Goal: Information Seeking & Learning: Find specific page/section

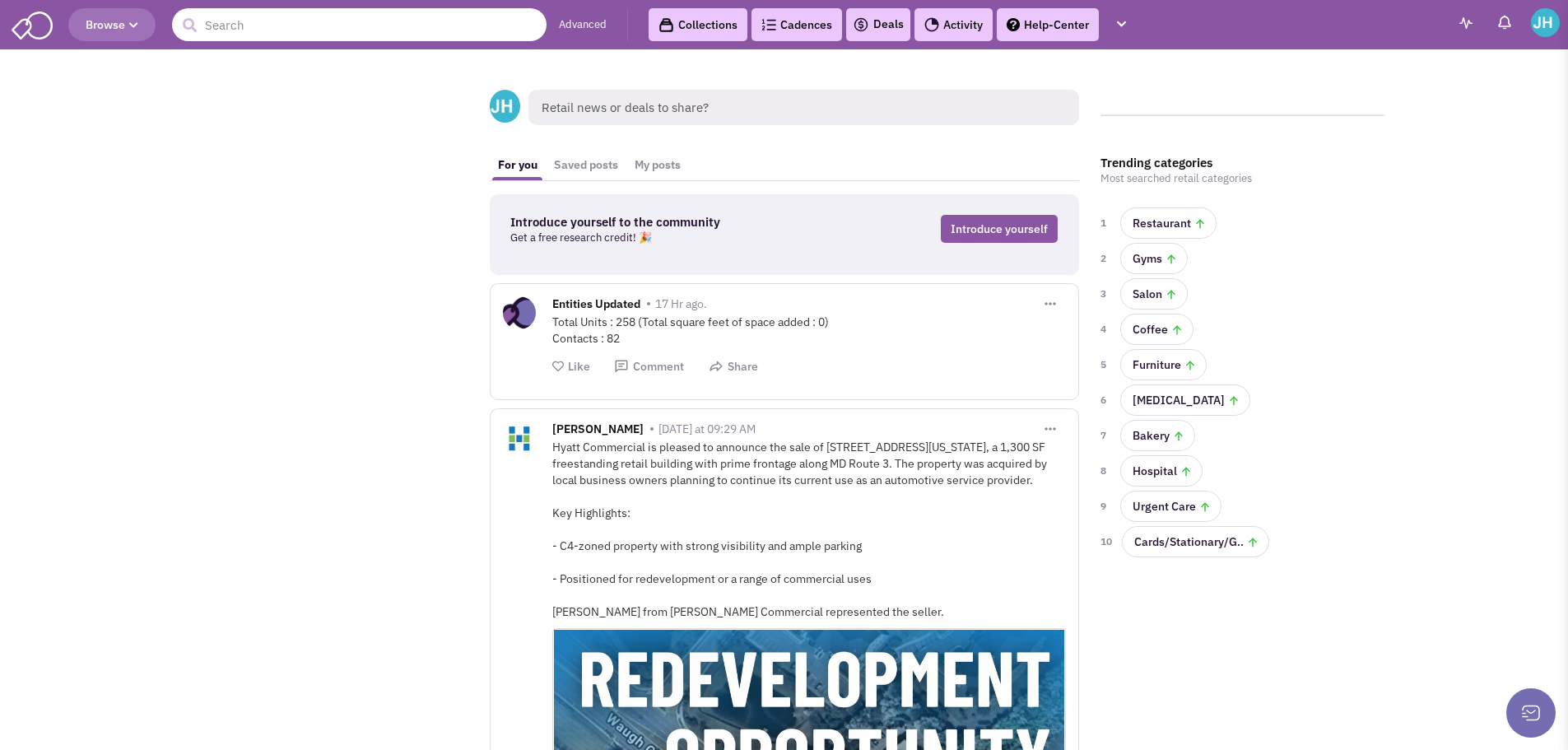
click at [429, 19] on input "text" at bounding box center [359, 25] width 375 height 33
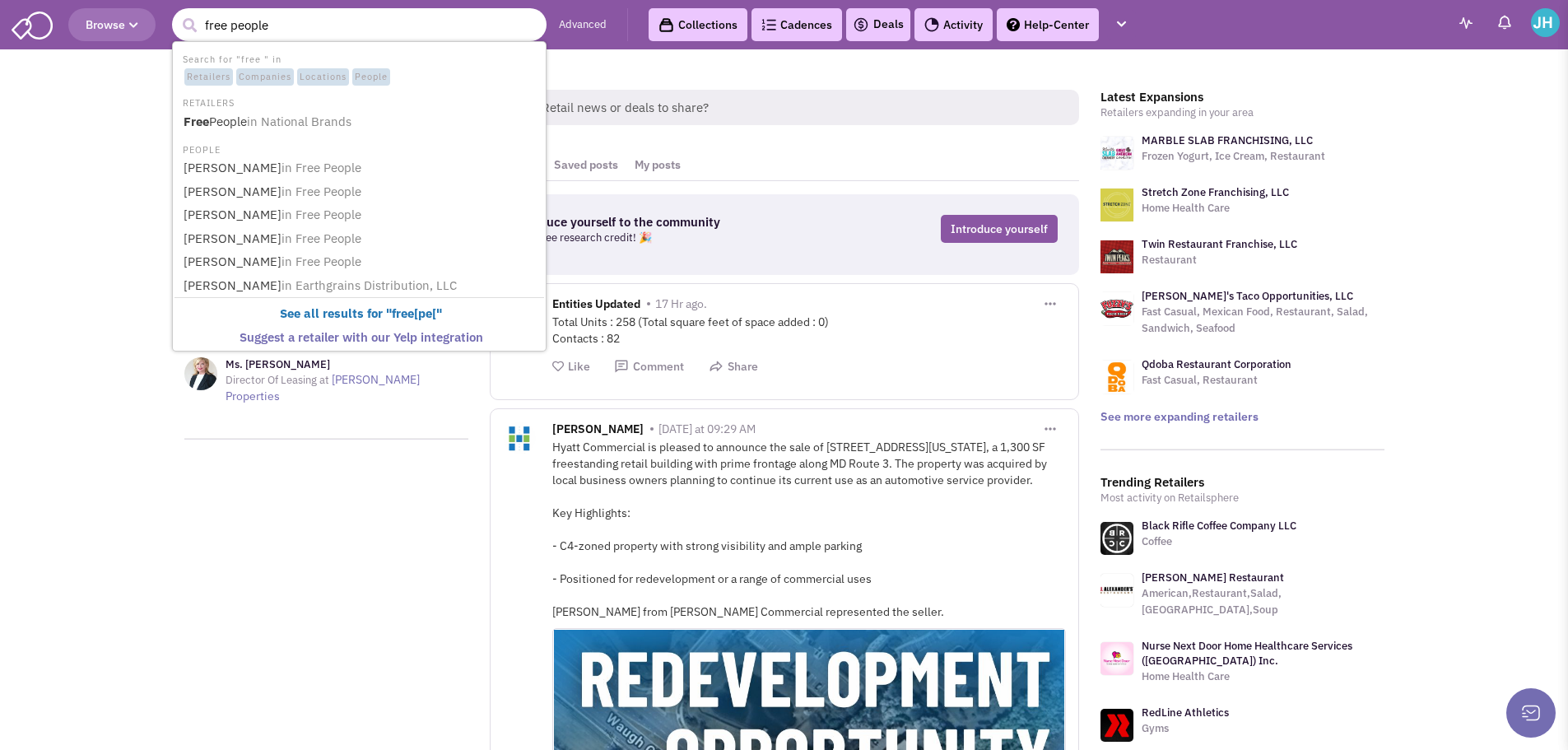
type input "free people"
click at [177, 14] on button "submit" at bounding box center [189, 25] width 25 height 25
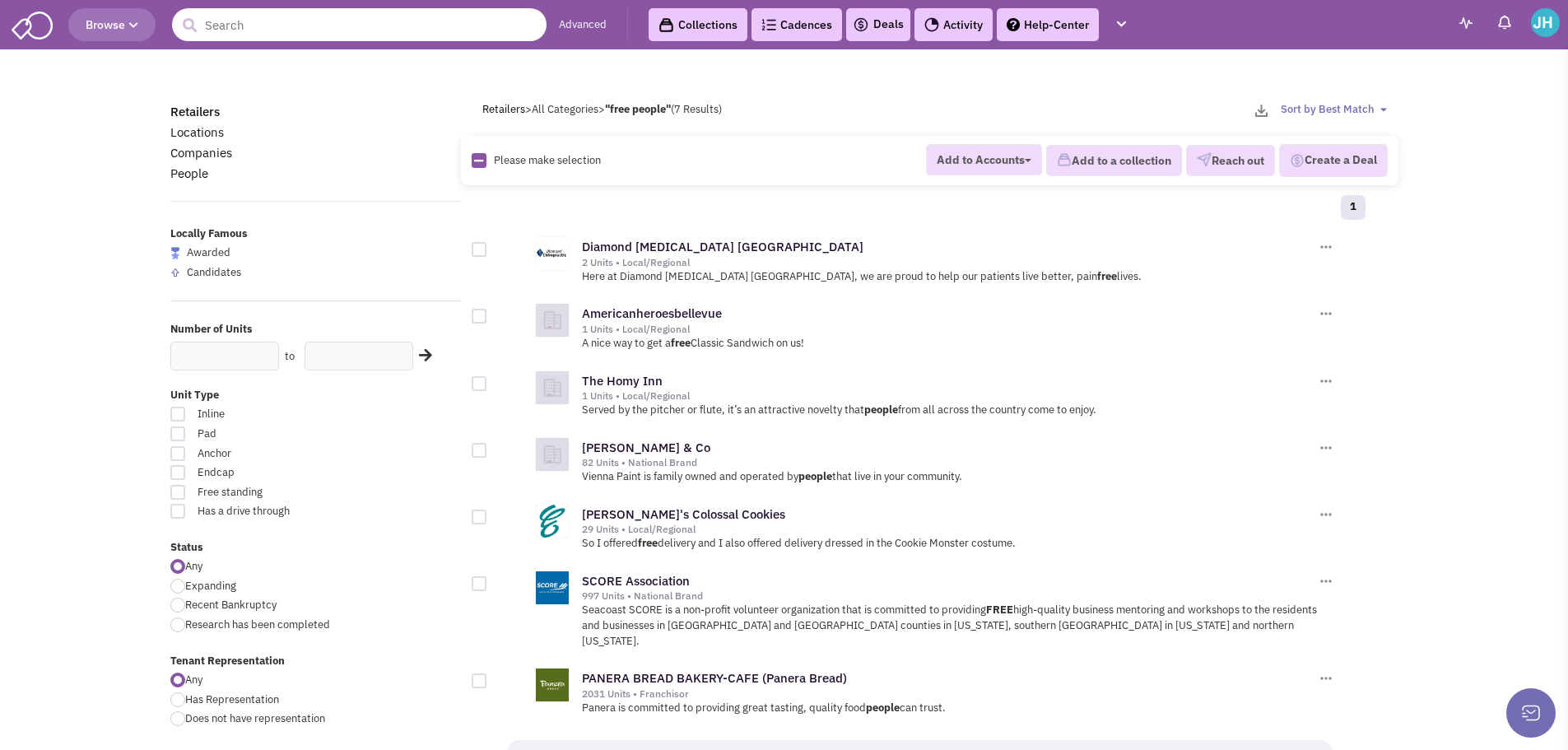
click at [279, 21] on input "text" at bounding box center [359, 25] width 375 height 33
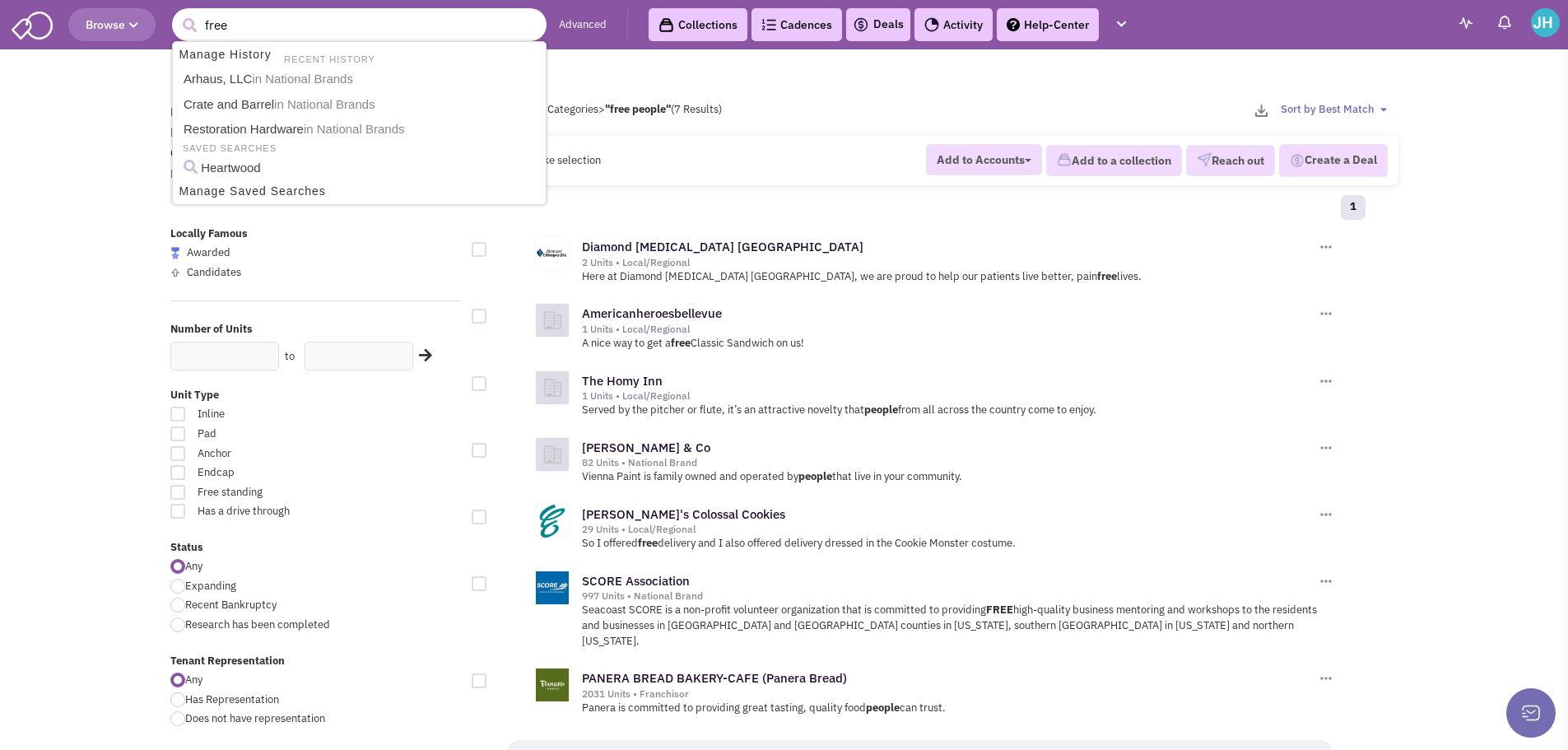
type input "free"
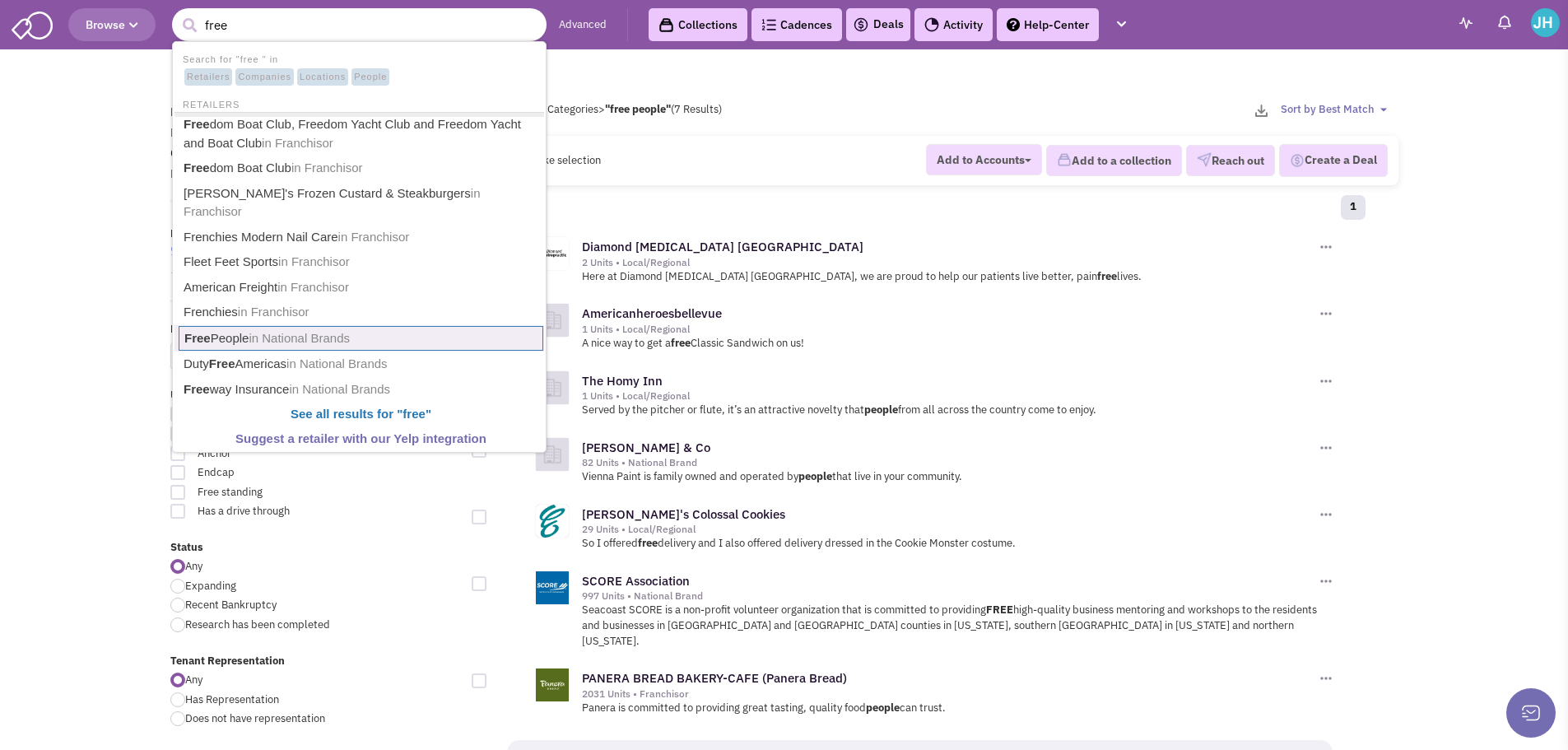
click at [237, 326] on link "Free People in National Brands" at bounding box center [361, 339] width 364 height 25
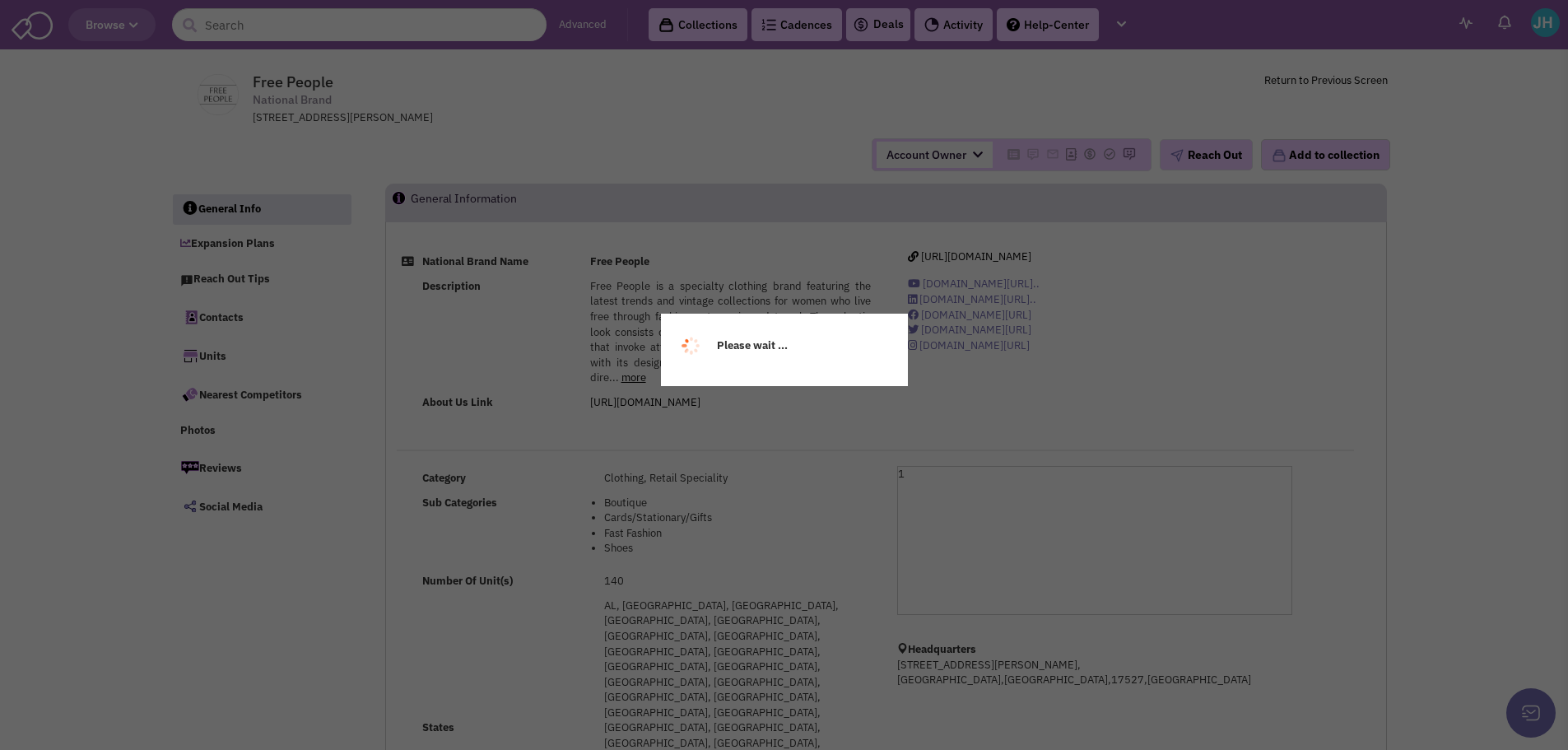
select select
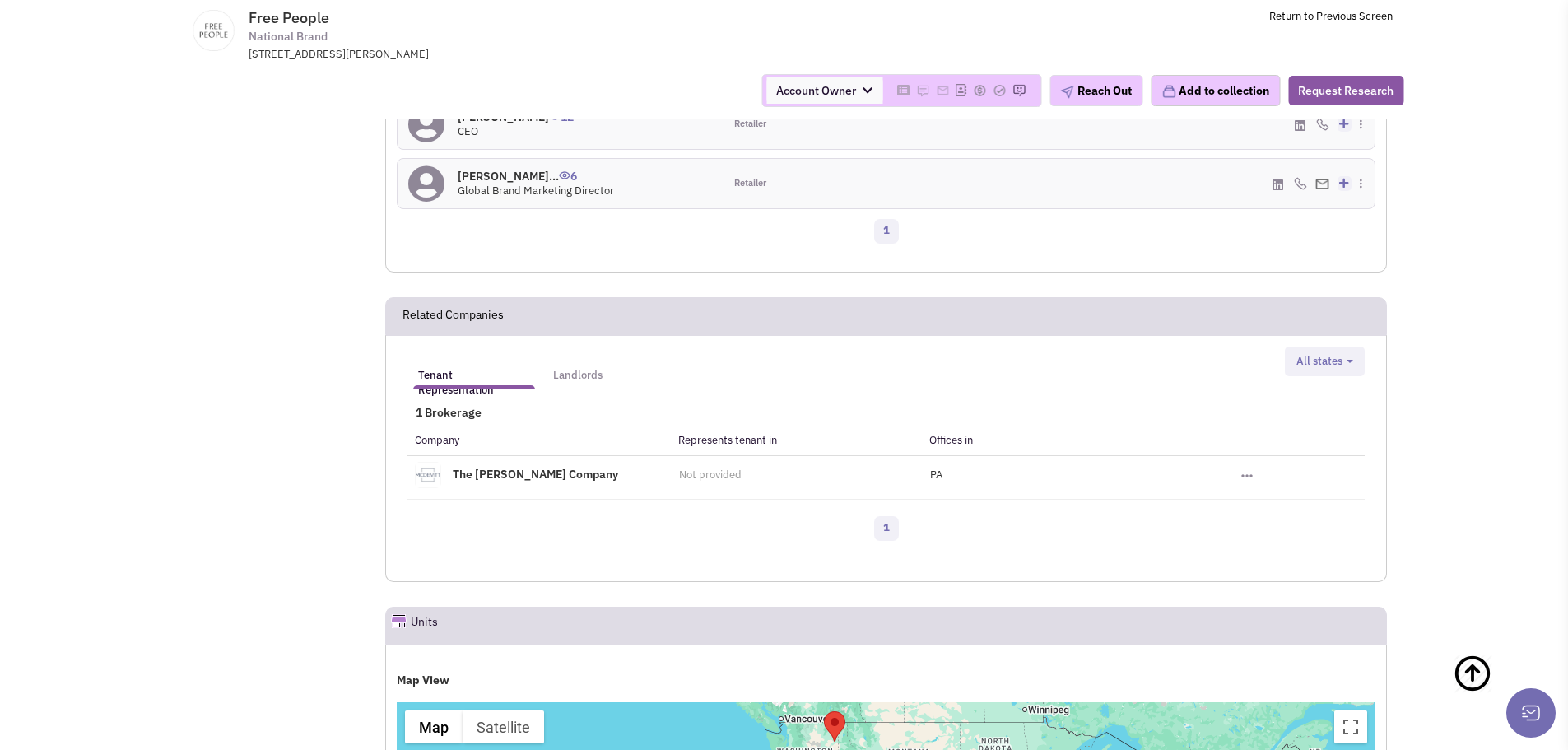
scroll to position [1647, 0]
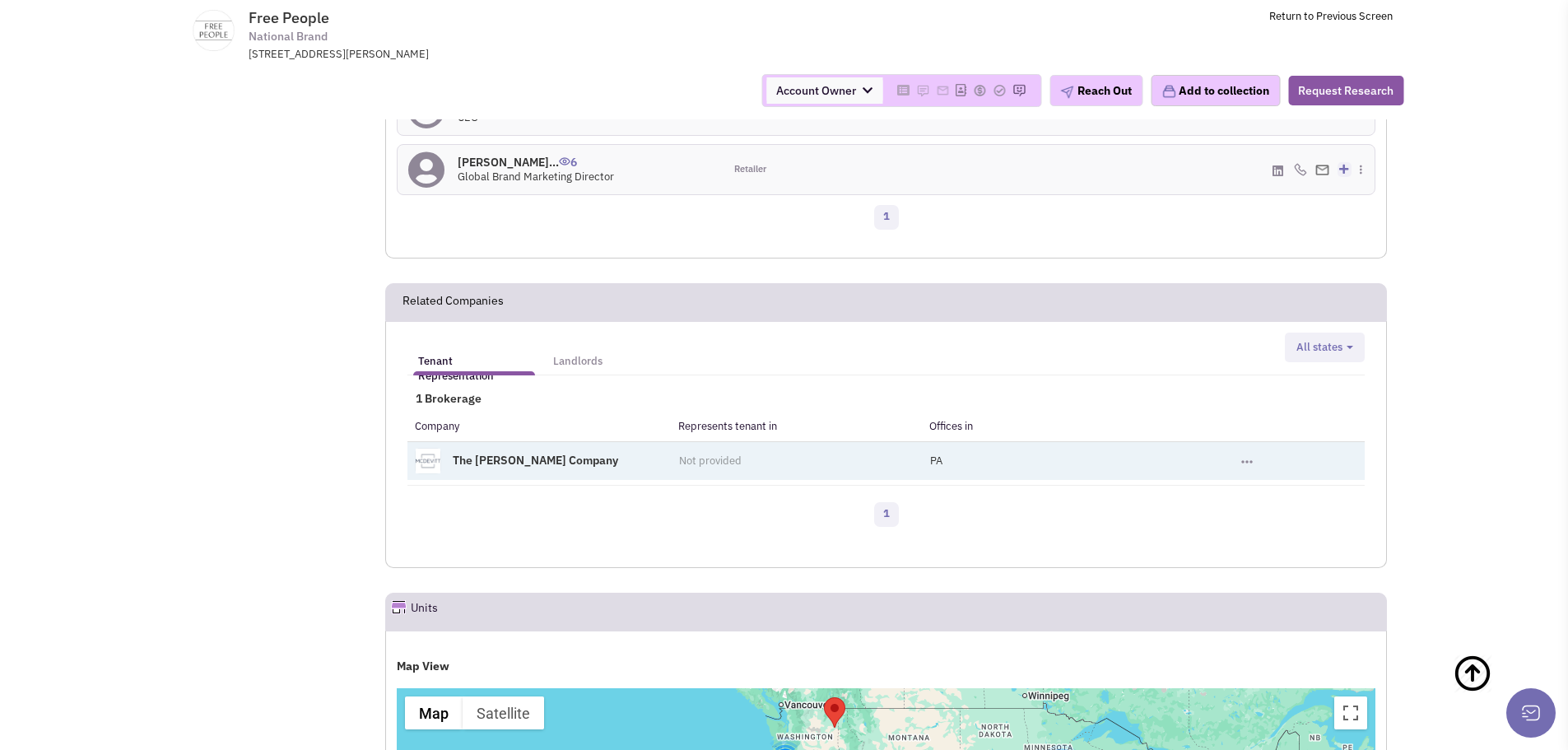
click at [493, 453] on link "The [PERSON_NAME] Company" at bounding box center [535, 459] width 165 height 14
